Goal: Task Accomplishment & Management: Use online tool/utility

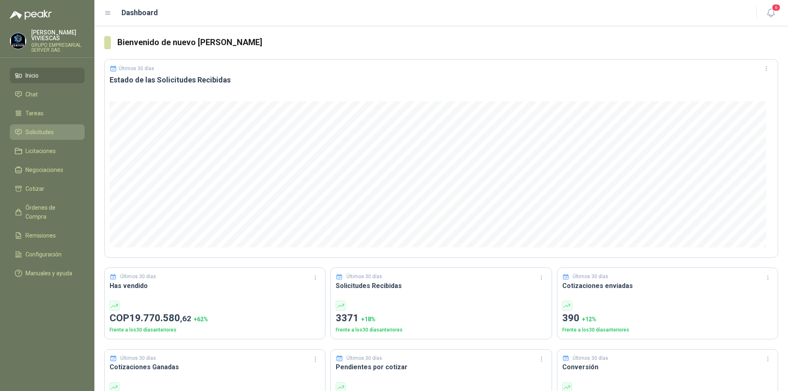
click at [42, 128] on span "Solicitudes" at bounding box center [39, 132] width 28 height 9
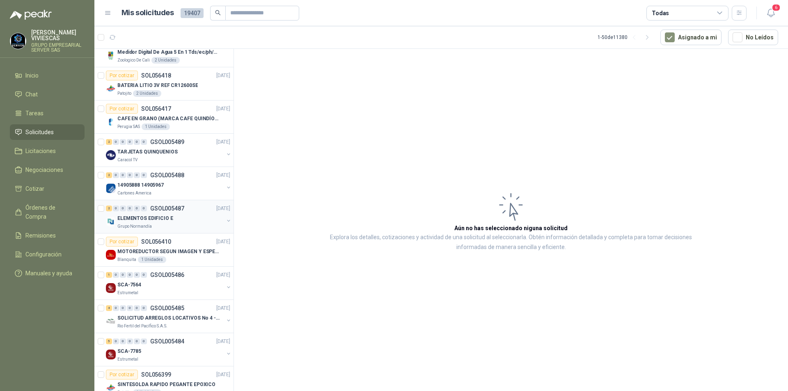
scroll to position [82, 0]
click at [137, 189] on div "14905888 14905967" at bounding box center [170, 184] width 106 height 10
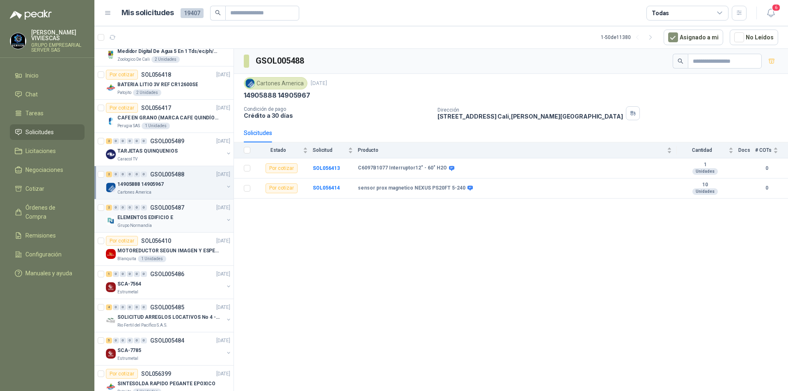
click at [140, 222] on div "ELEMENTOS EDIFICIO E" at bounding box center [170, 218] width 106 height 10
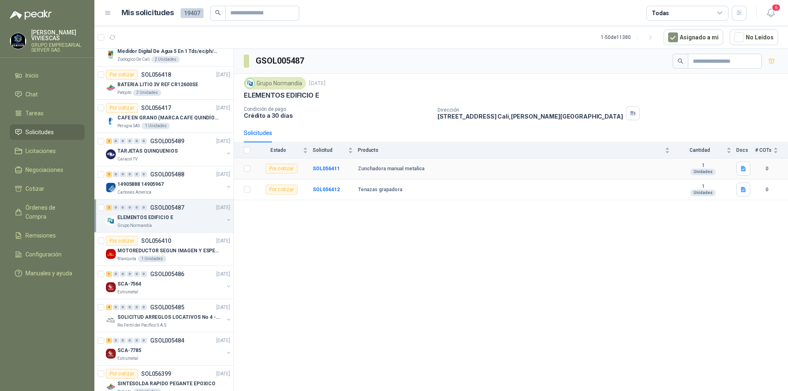
click at [373, 167] on b "Zunchadora manual metalica" at bounding box center [391, 169] width 66 height 7
click at [333, 171] on b "SOL056411" at bounding box center [326, 169] width 27 height 6
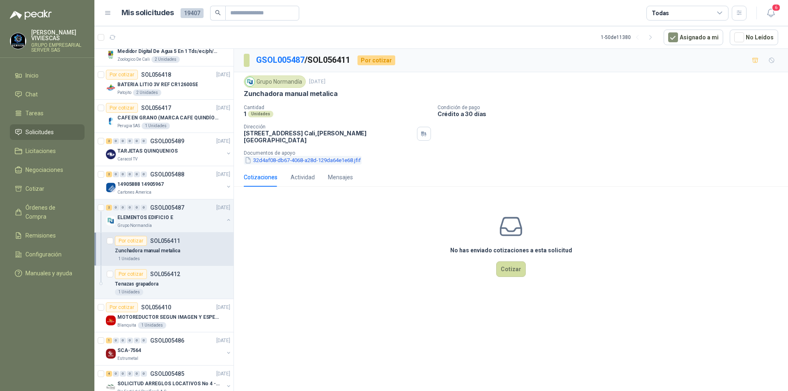
click at [291, 156] on button "32d4af08-db67-4068-a28d-129da64e1e68.jfif" at bounding box center [303, 160] width 118 height 9
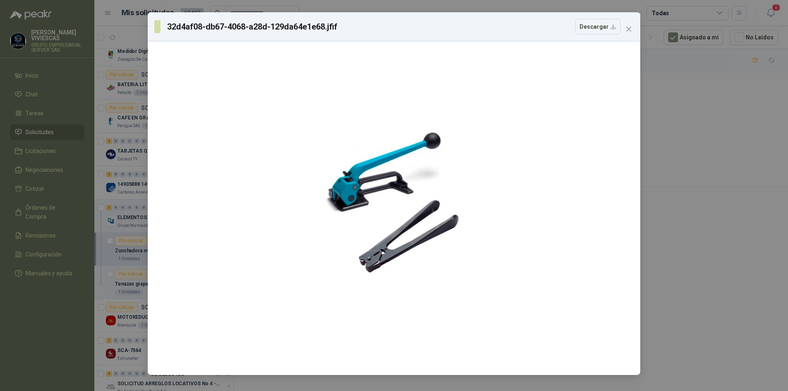
click at [716, 238] on div "32d4af08-db67-4068-a28d-129da64e1e68.jfif Descargar" at bounding box center [394, 195] width 788 height 391
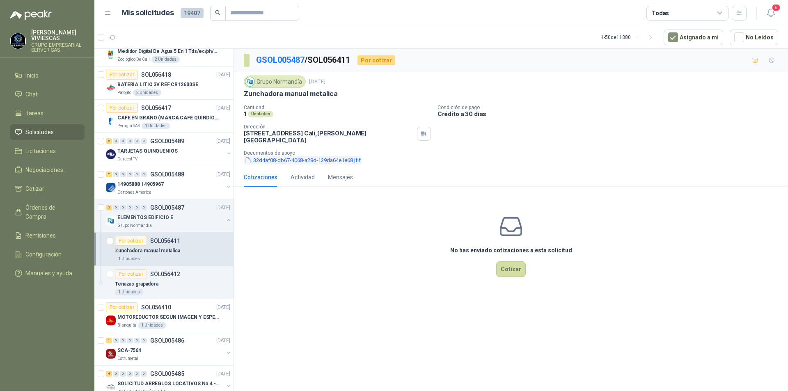
click at [283, 156] on button "32d4af08-db67-4068-a28d-129da64e1e68.jfif" at bounding box center [303, 160] width 118 height 9
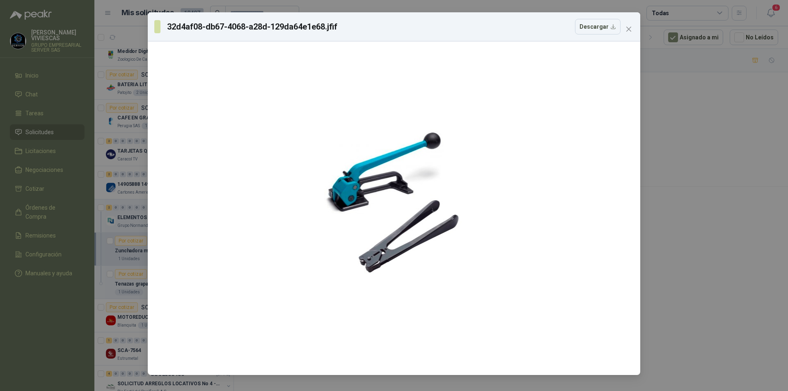
click at [674, 234] on div "32d4af08-db67-4068-a28d-129da64e1e68.jfif Descargar" at bounding box center [394, 195] width 788 height 391
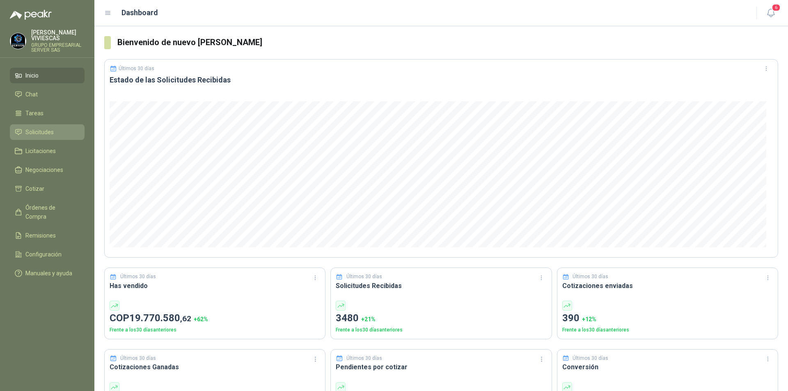
click at [37, 132] on span "Solicitudes" at bounding box center [39, 132] width 28 height 9
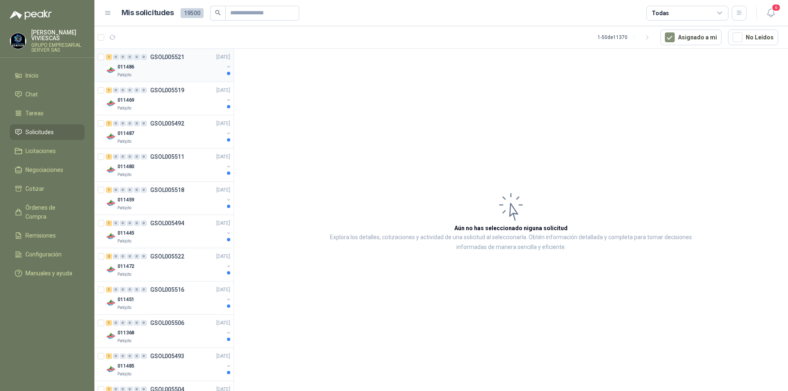
click at [128, 69] on p "011486" at bounding box center [125, 67] width 17 height 8
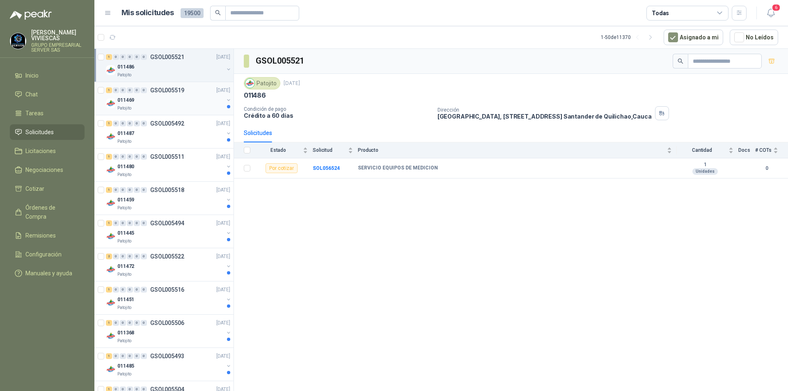
click at [140, 102] on div "011469" at bounding box center [170, 100] width 106 height 10
click at [152, 141] on div "Patojito" at bounding box center [170, 141] width 106 height 7
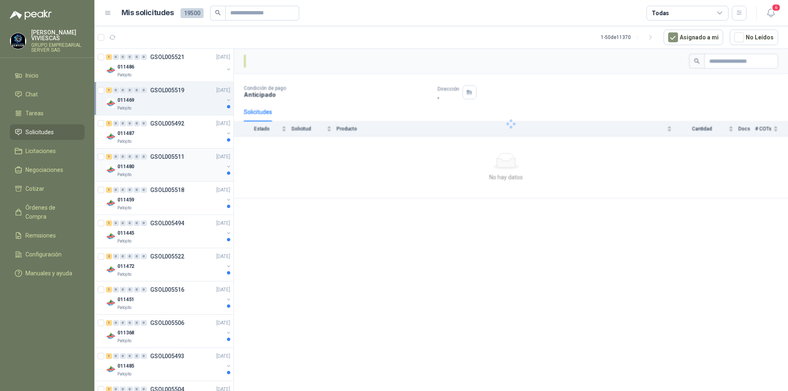
drag, startPoint x: 161, startPoint y: 170, endPoint x: 147, endPoint y: 194, distance: 27.9
click at [160, 171] on div "011480" at bounding box center [170, 167] width 106 height 10
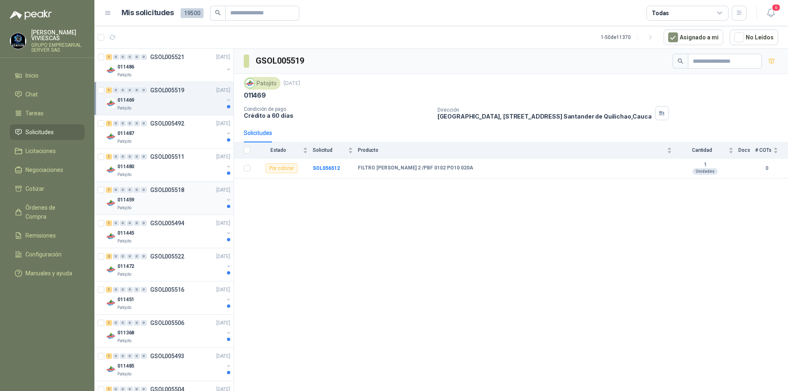
click at [155, 211] on div "1 0 0 0 0 0 GSOL005518 [DATE] 011459 Patojito" at bounding box center [163, 198] width 139 height 33
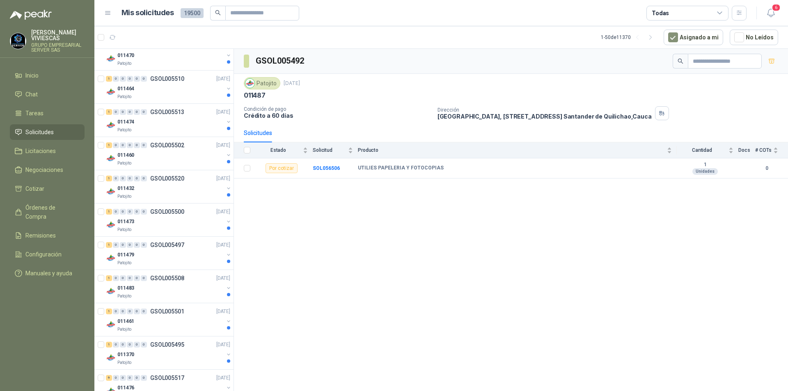
scroll to position [533, 0]
